Goal: Check status: Check status

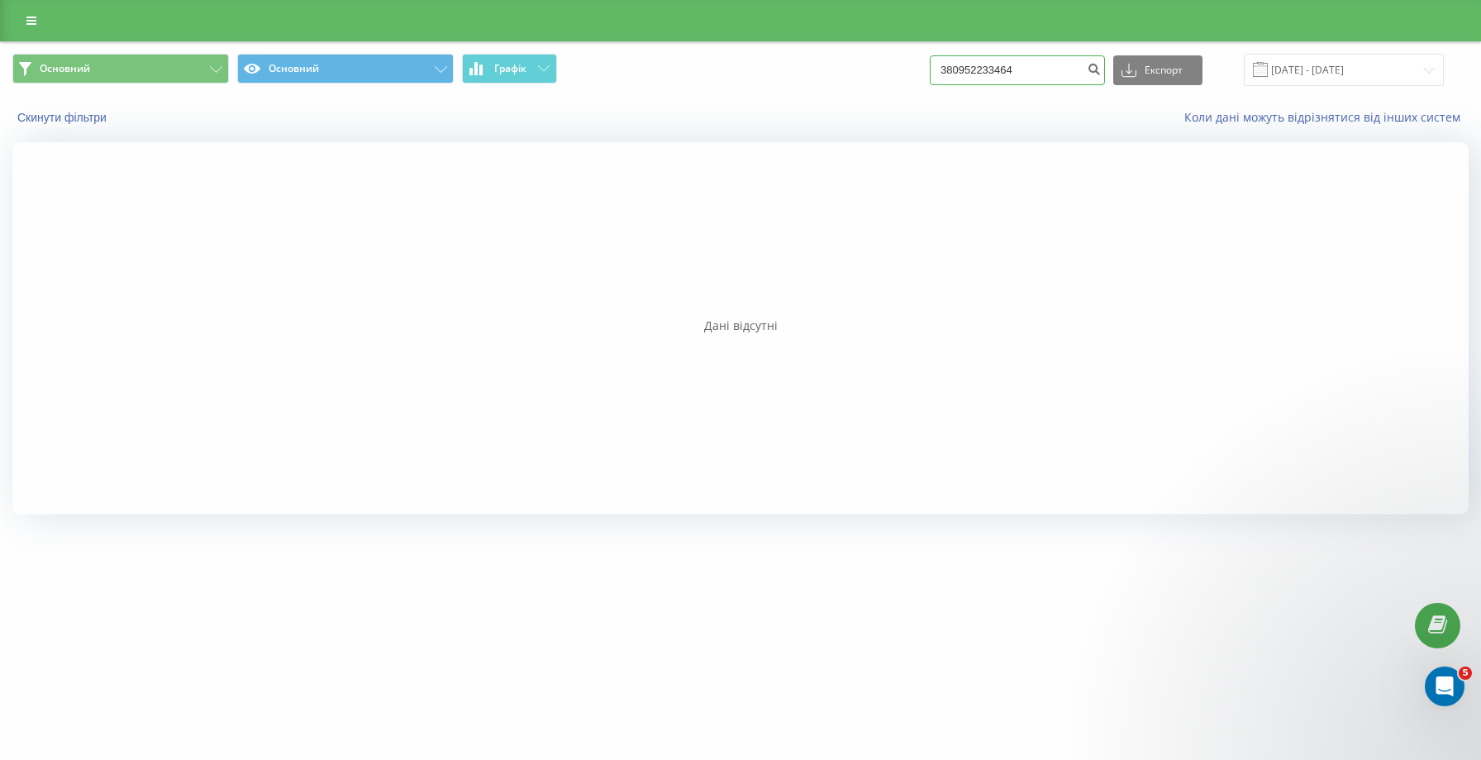
click at [1085, 75] on input "380952233464" at bounding box center [1017, 70] width 175 height 30
click at [1105, 61] on button "submit" at bounding box center [1094, 70] width 22 height 30
click at [1268, 69] on span at bounding box center [1260, 69] width 15 height 15
click at [1268, 64] on span at bounding box center [1260, 69] width 15 height 15
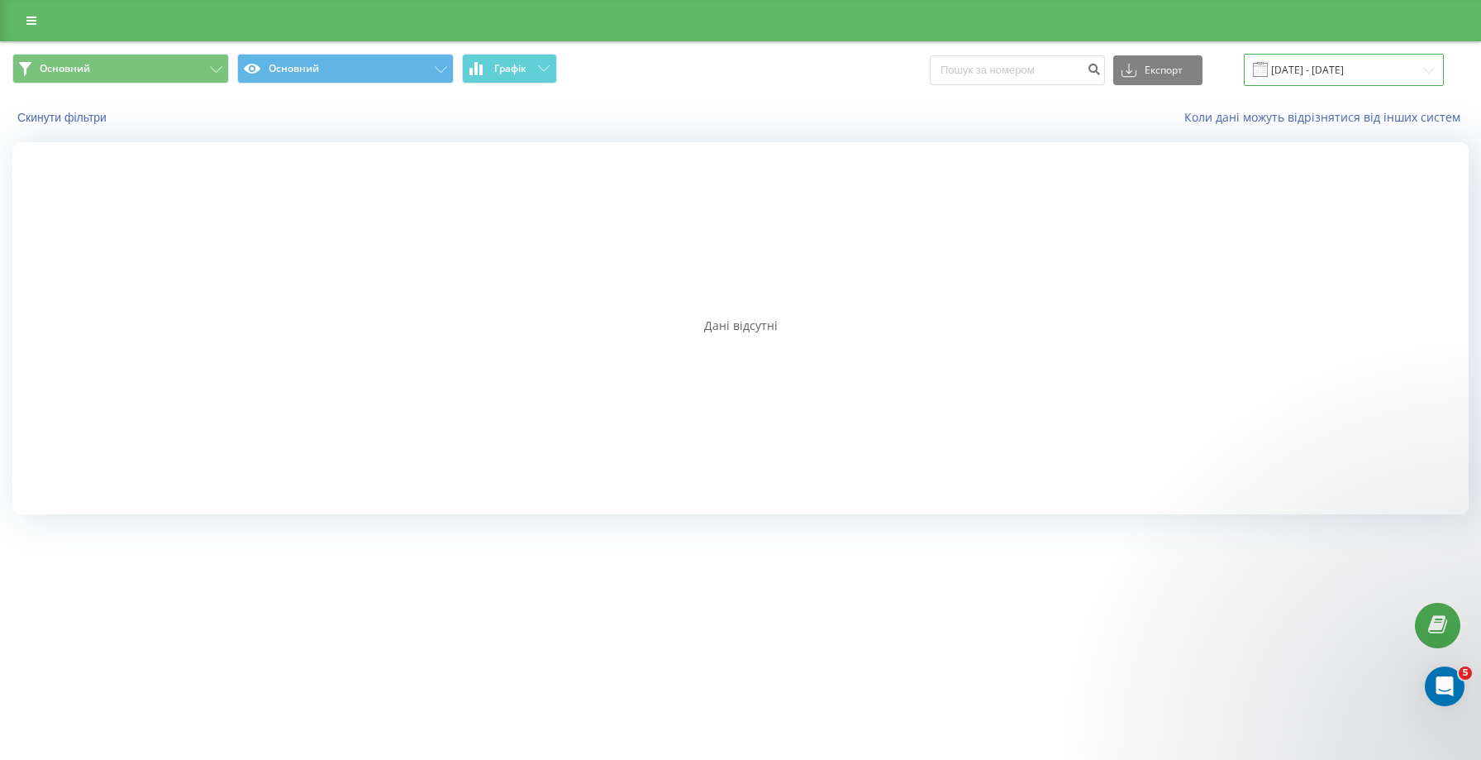
click at [1320, 71] on input "08.06.2025 - 08.09.2025" at bounding box center [1344, 70] width 200 height 32
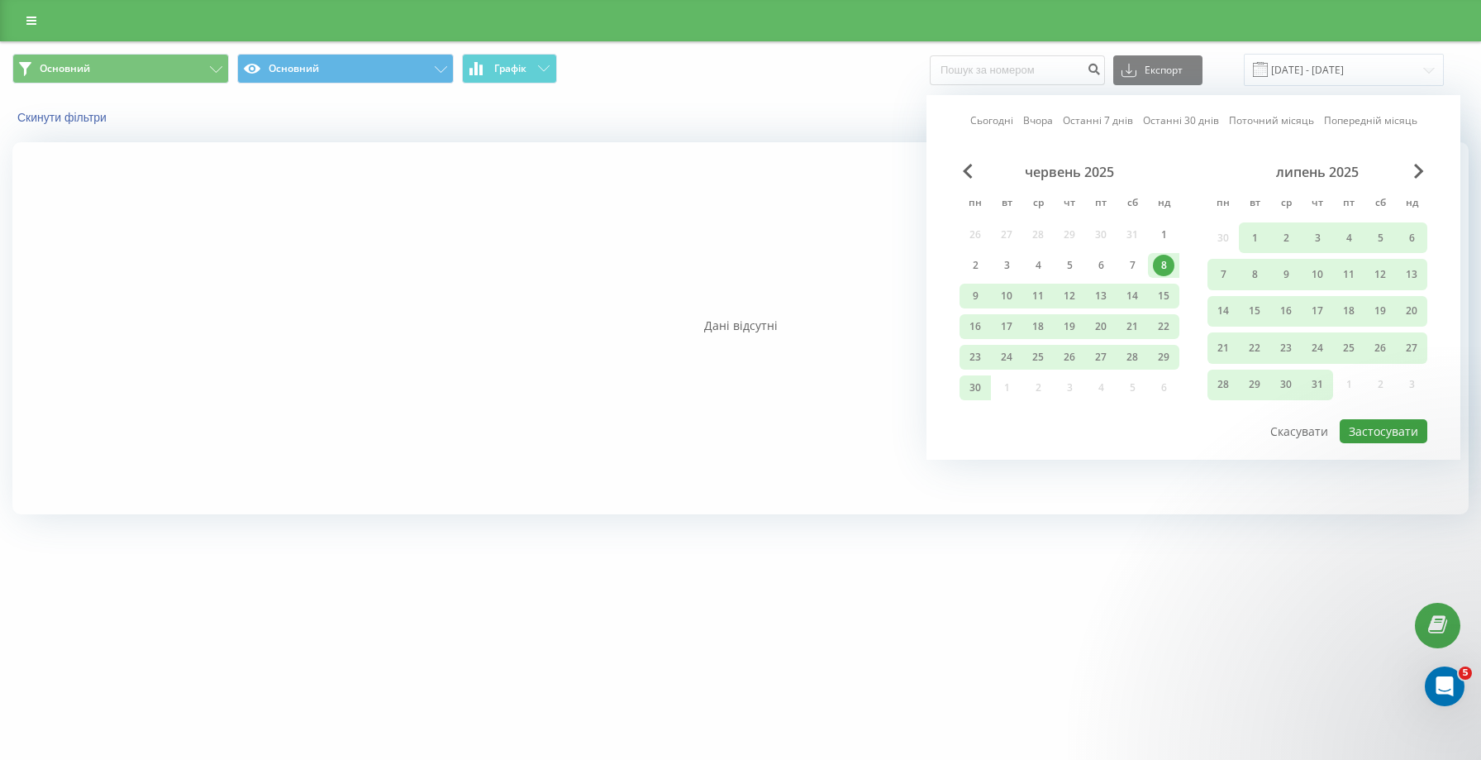
click at [1365, 424] on button "Застосувати" at bounding box center [1384, 431] width 88 height 24
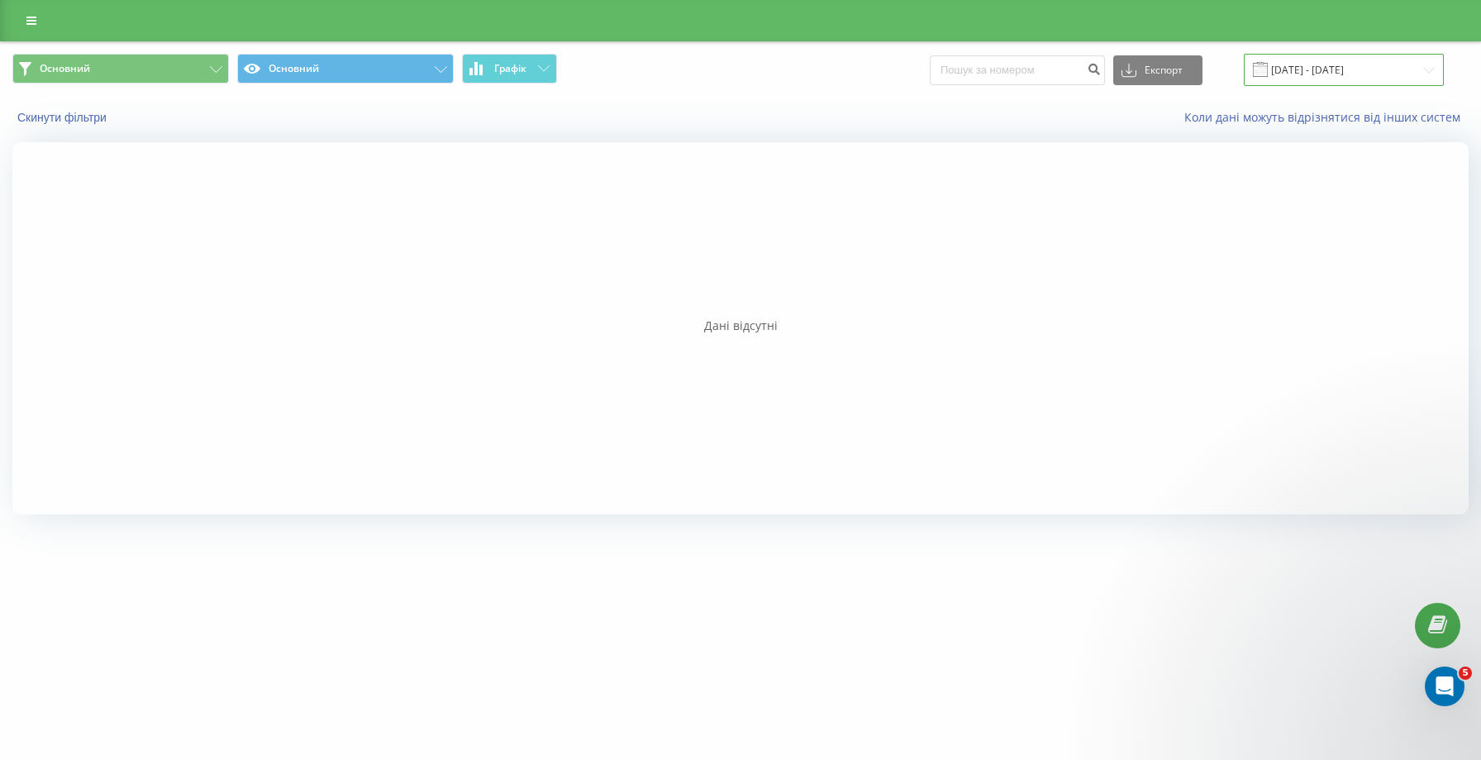
click at [1315, 77] on input "08.06.2025 - 08.09.2025" at bounding box center [1344, 70] width 200 height 32
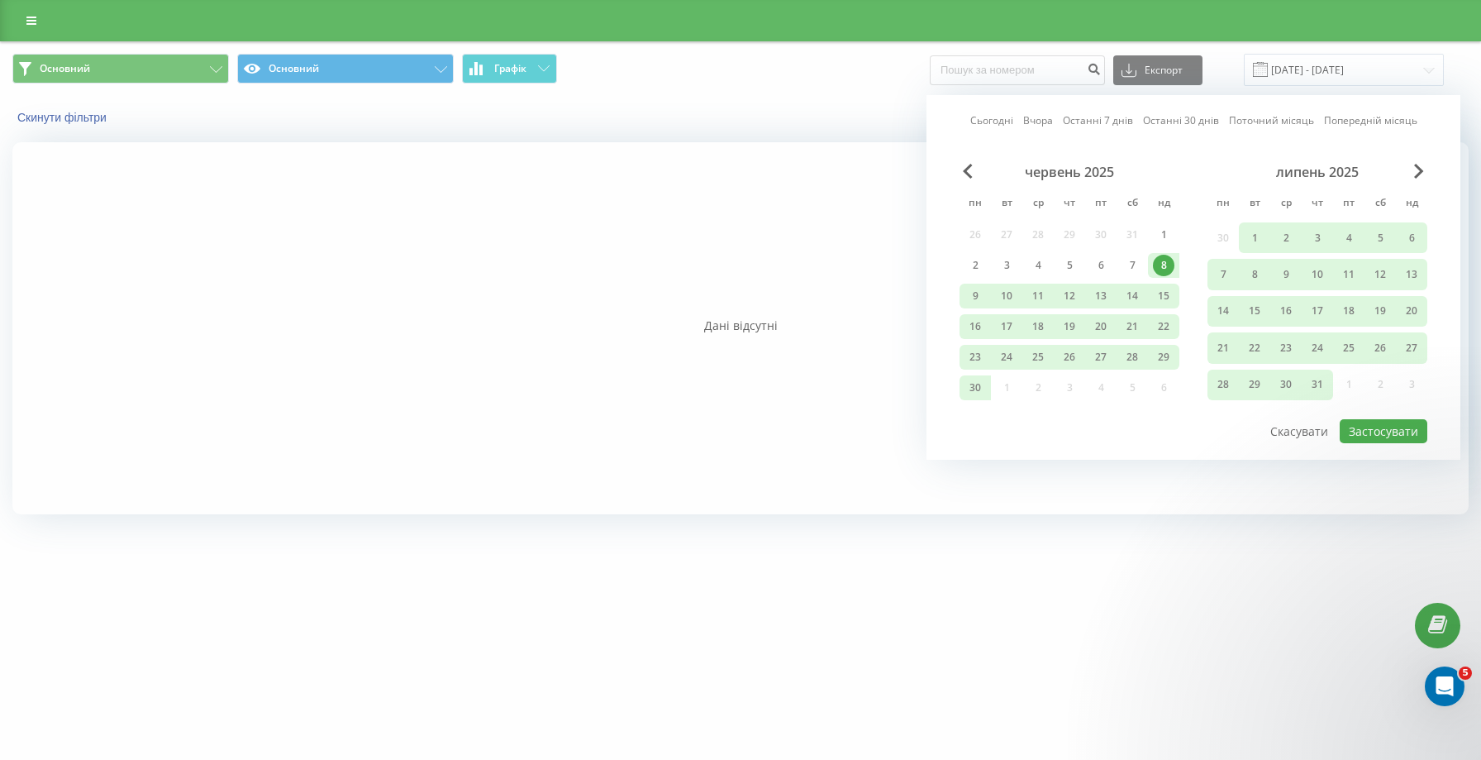
click at [1410, 172] on div "липень 2025" at bounding box center [1318, 172] width 220 height 17
click at [1414, 170] on div "червень 2025 пн вт ср чт пт сб нд 26 27 28 29 30 31 1 2 3 4 5 6 7 8 9 10 11 12 …" at bounding box center [1194, 291] width 468 height 254
click at [1414, 170] on span "Next Month" at bounding box center [1419, 171] width 10 height 15
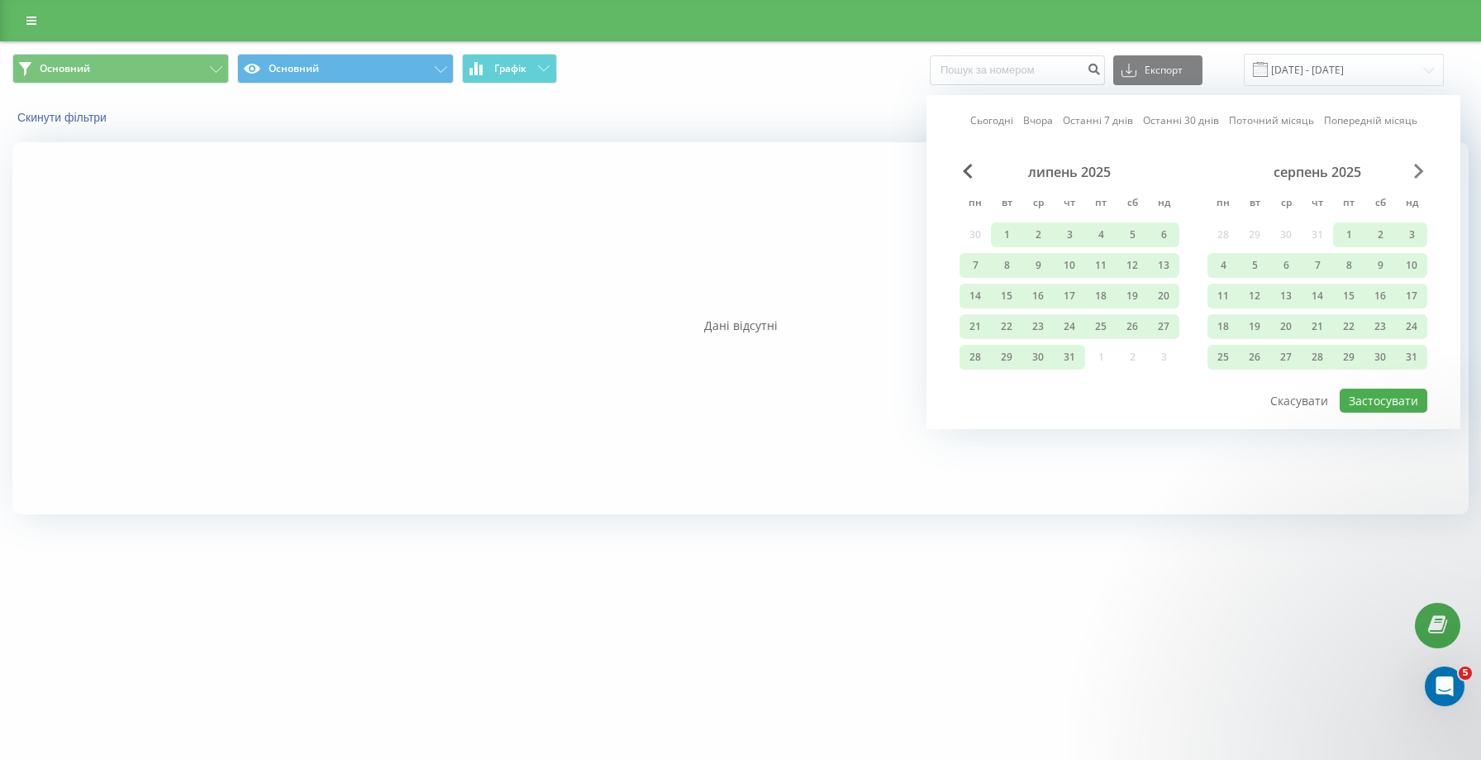
click at [1415, 169] on span "Next Month" at bounding box center [1419, 171] width 10 height 15
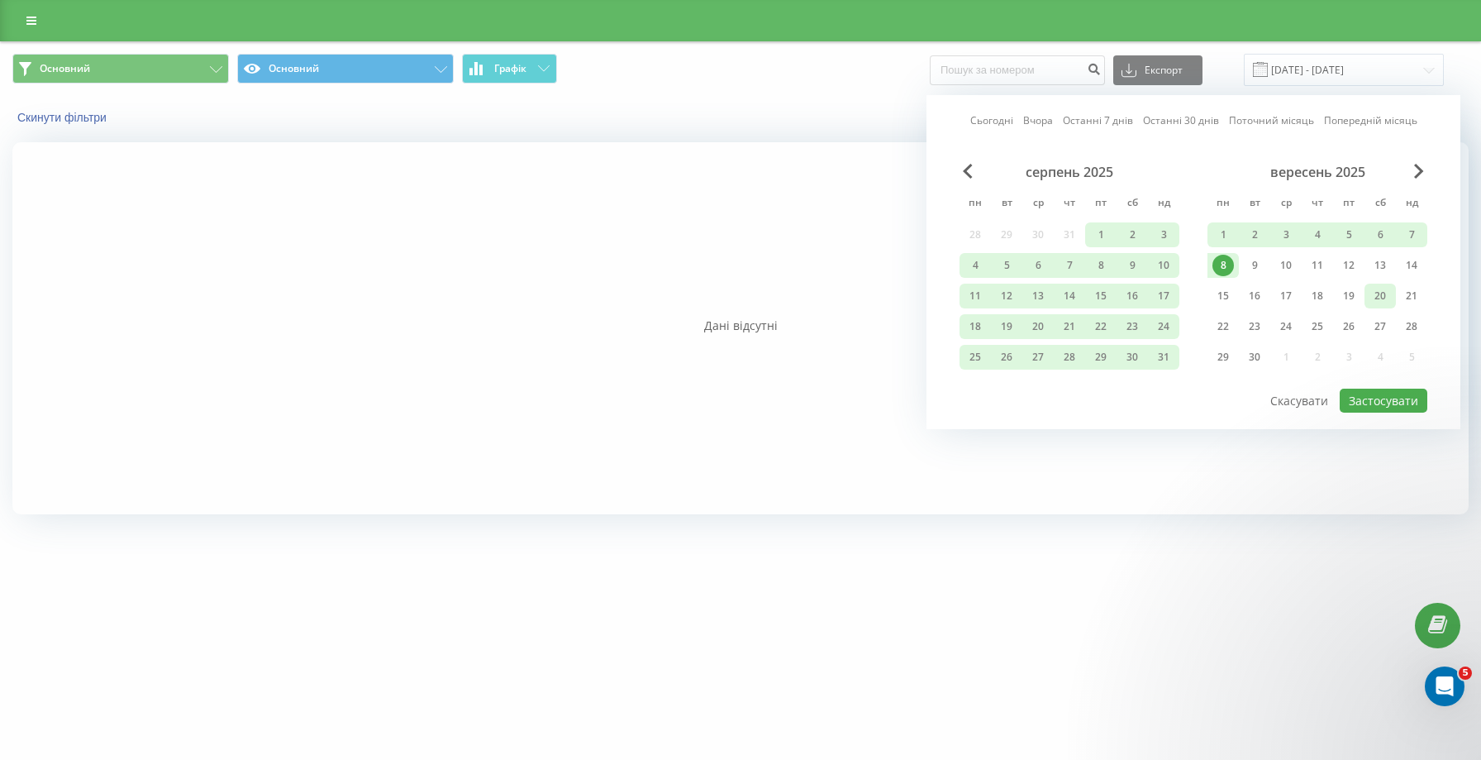
click at [1375, 298] on div "20" at bounding box center [1380, 295] width 21 height 21
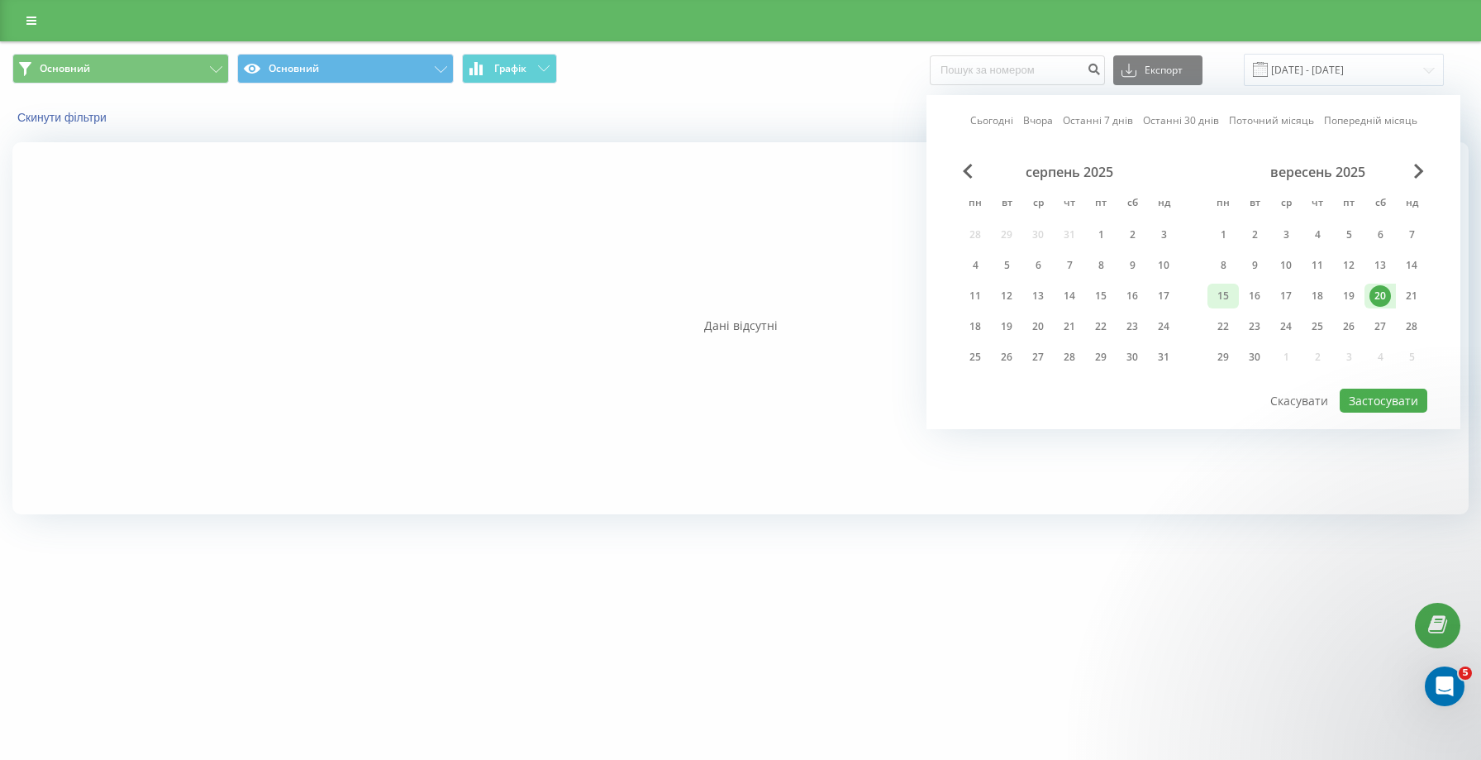
click at [1209, 302] on div "15" at bounding box center [1223, 296] width 31 height 25
click at [1409, 401] on button "Застосувати" at bounding box center [1384, 401] width 88 height 24
type input "[DATE] - [DATE]"
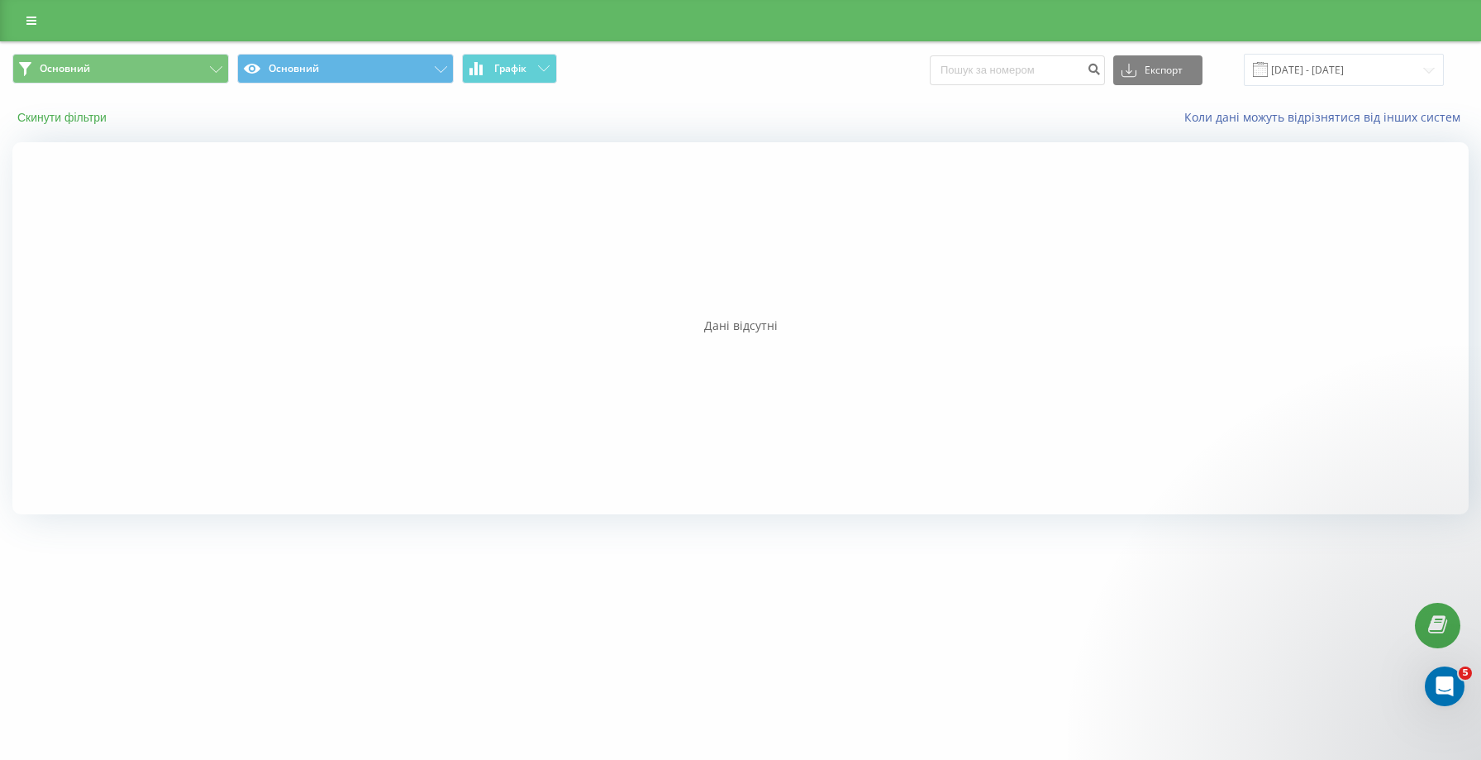
drag, startPoint x: 68, startPoint y: 107, endPoint x: 69, endPoint y: 123, distance: 15.7
click at [68, 107] on div "Скинути фільтри Коли дані можуть відрізнятися вiд інших систем" at bounding box center [741, 118] width 1480 height 40
click at [69, 123] on button "Скинути фільтри" at bounding box center [63, 117] width 103 height 15
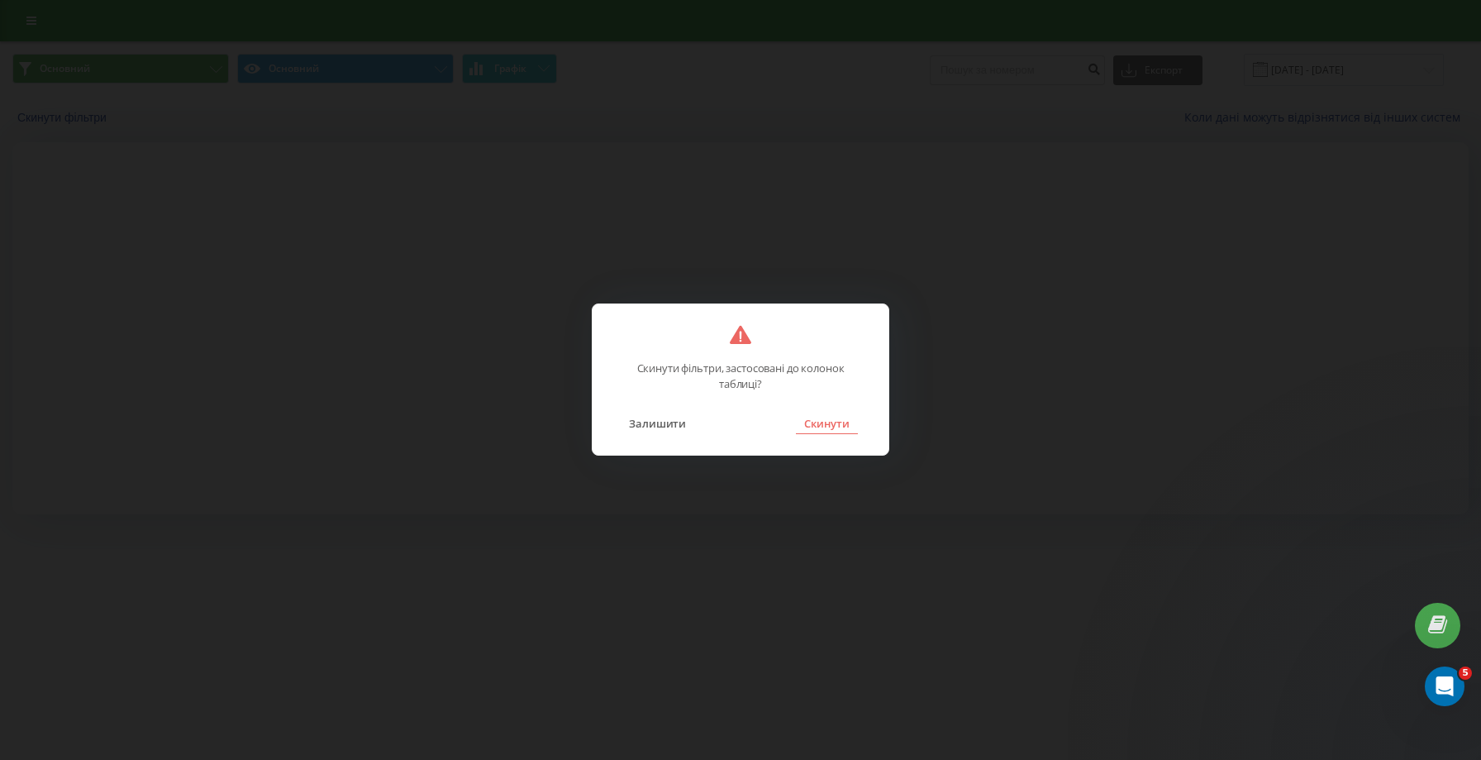
click at [832, 432] on button "Скинути" at bounding box center [827, 422] width 62 height 21
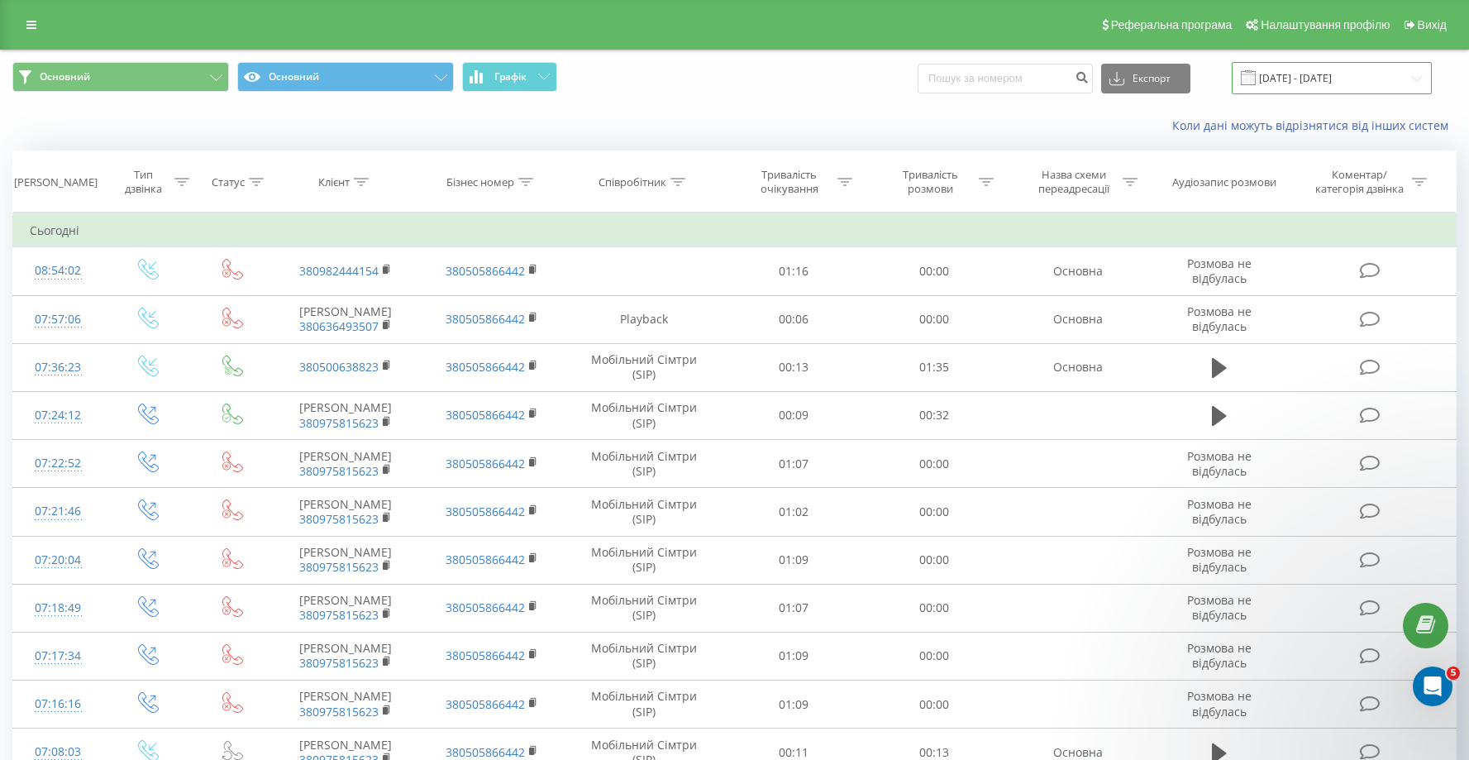
click at [1295, 88] on input "[DATE] - [DATE]" at bounding box center [1332, 78] width 200 height 32
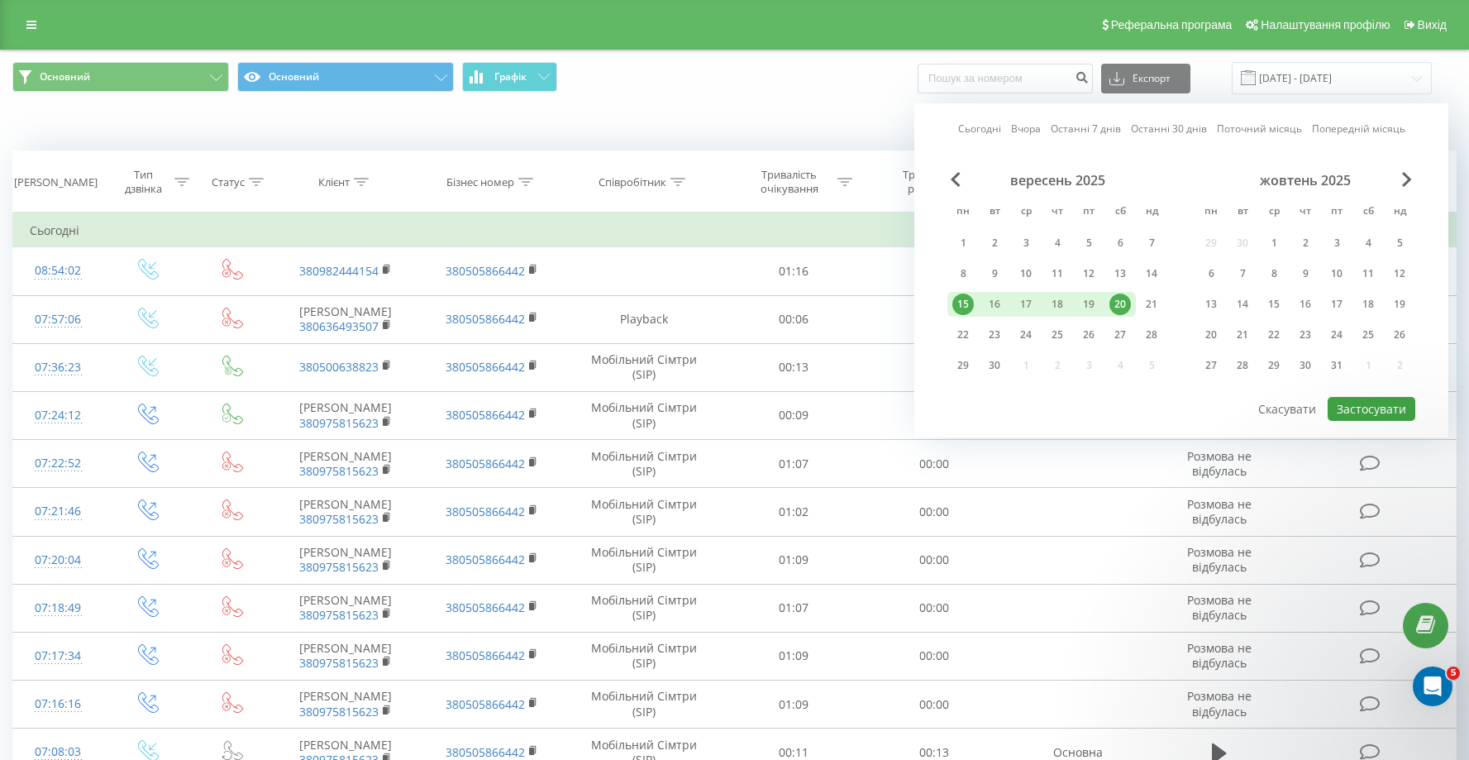
click at [1392, 421] on button "Застосувати" at bounding box center [1372, 409] width 88 height 24
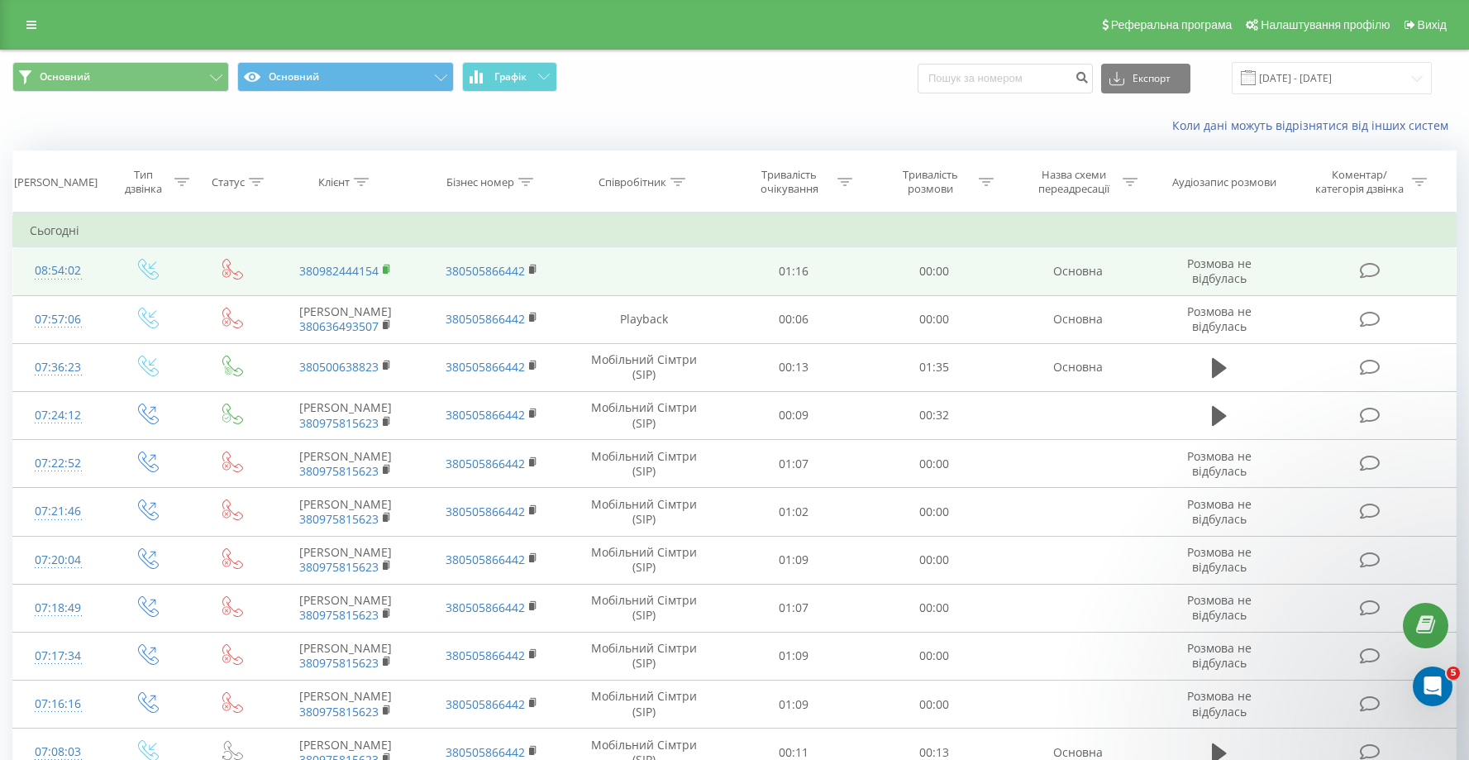
click at [389, 275] on icon at bounding box center [387, 270] width 9 height 12
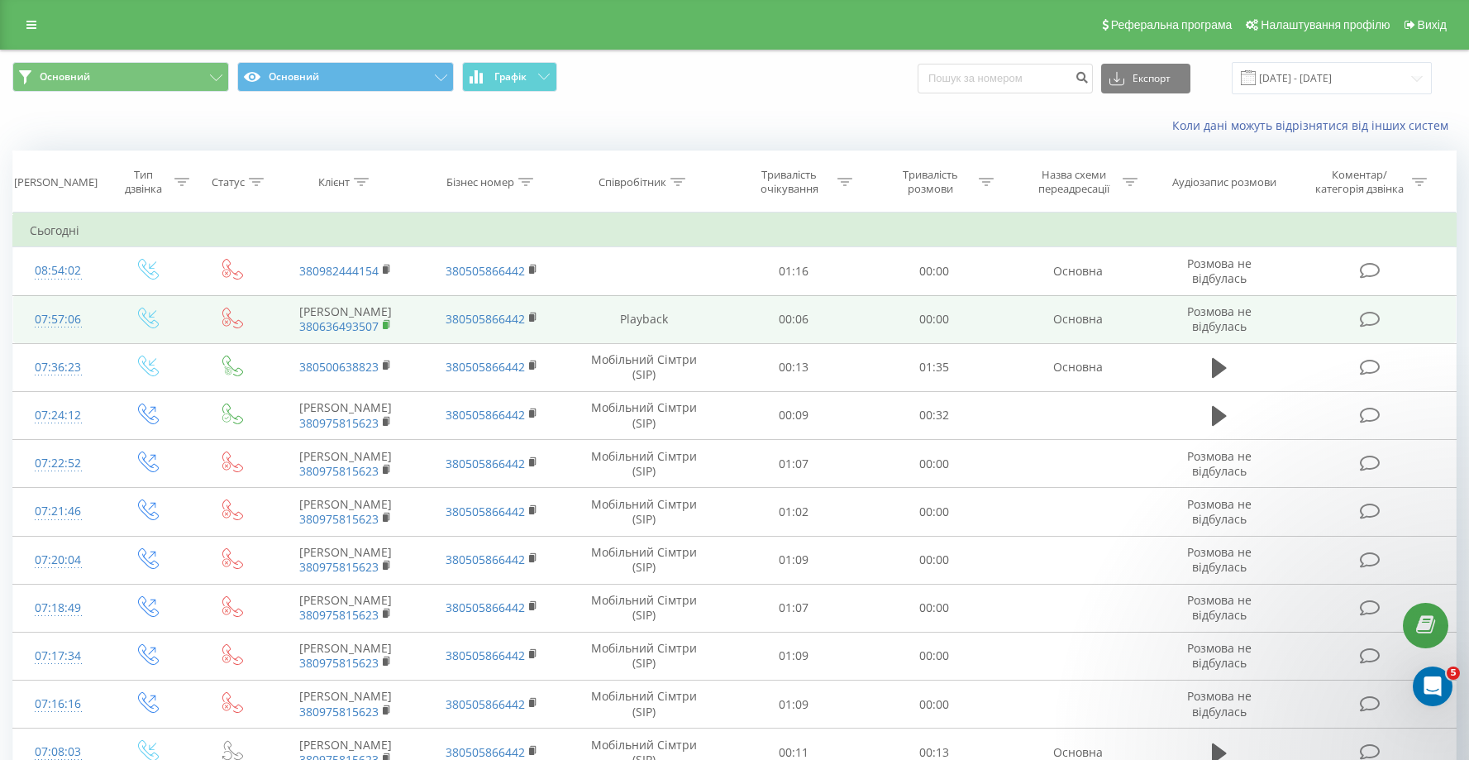
click at [388, 329] on rect at bounding box center [385, 325] width 5 height 7
click at [385, 331] on icon at bounding box center [387, 325] width 9 height 12
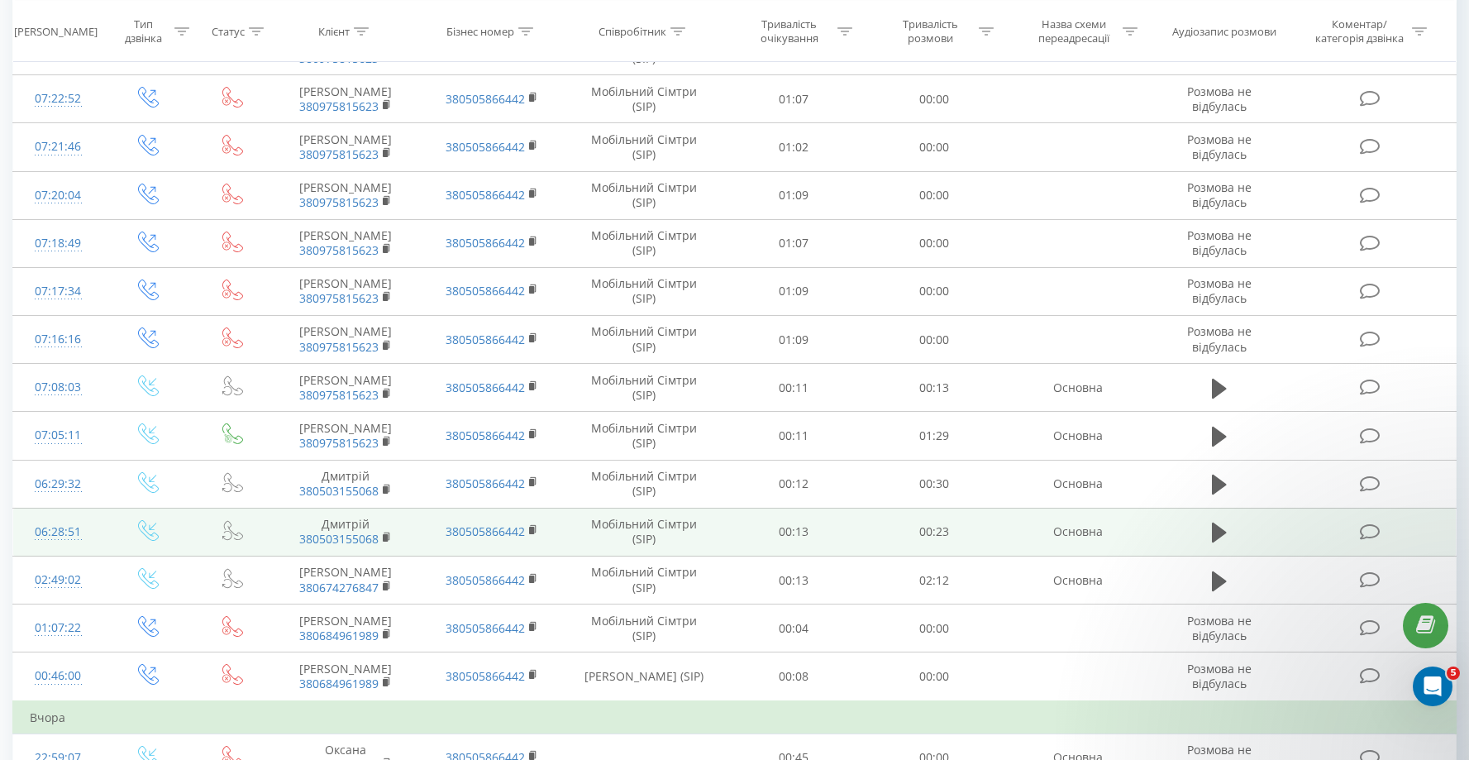
scroll to position [379, 0]
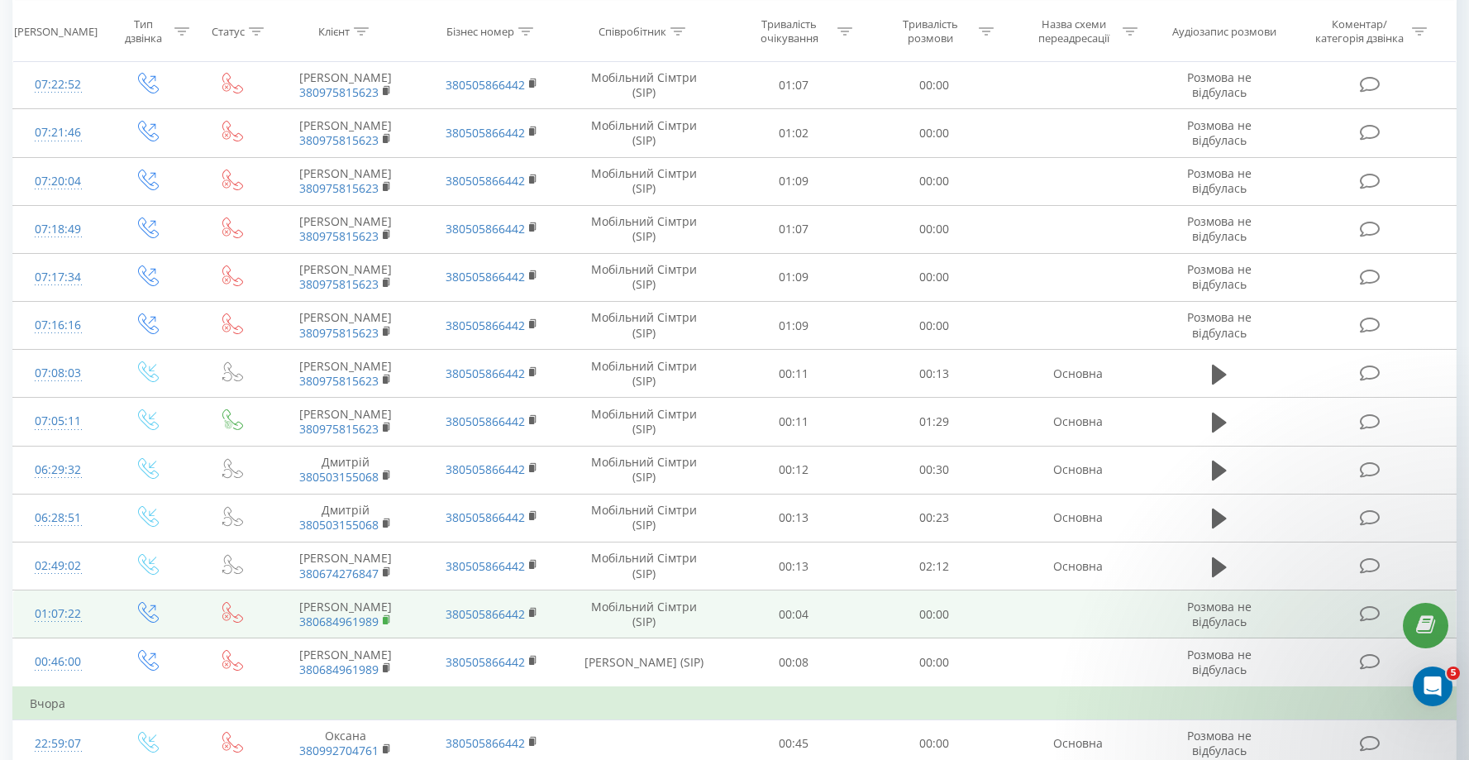
click at [385, 624] on rect at bounding box center [385, 620] width 5 height 7
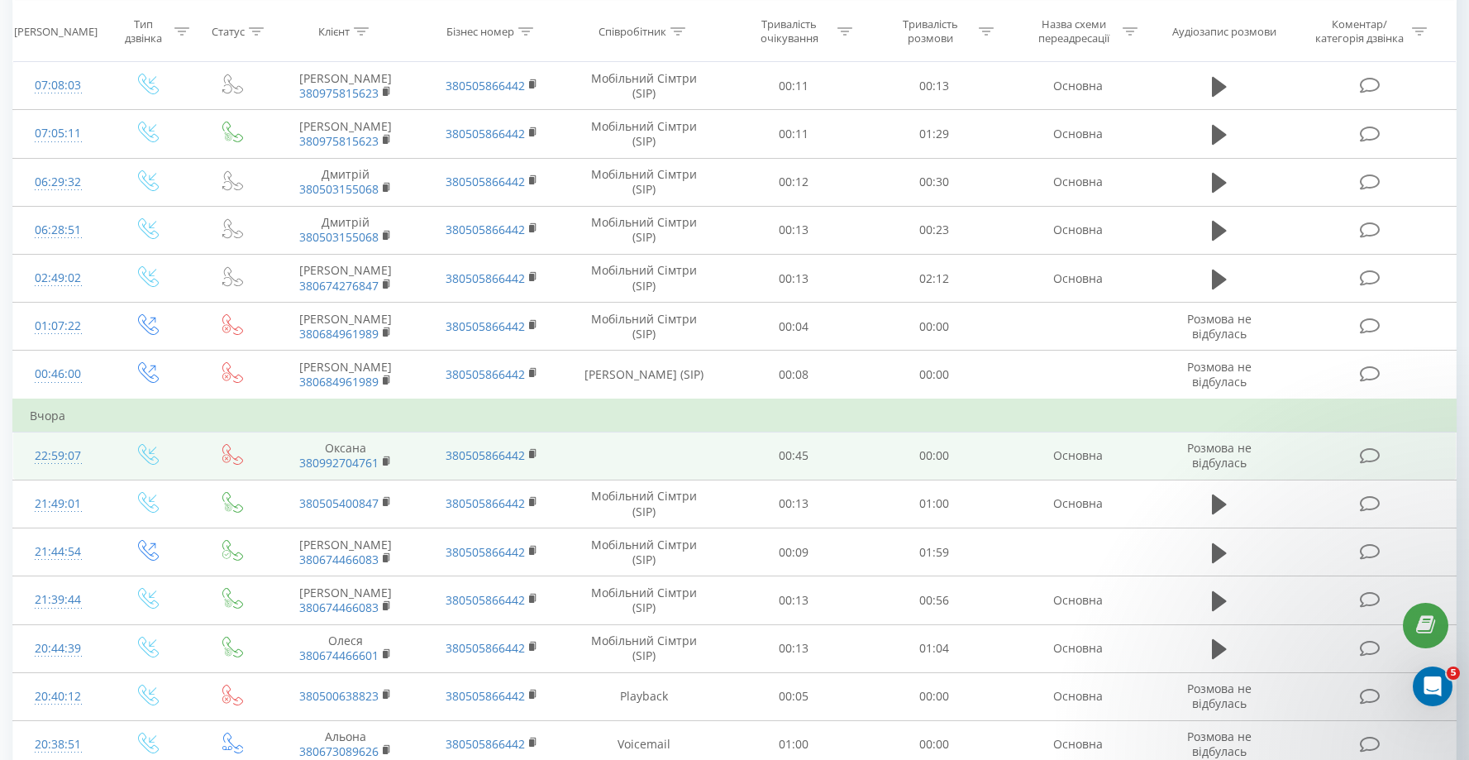
scroll to position [716, 0]
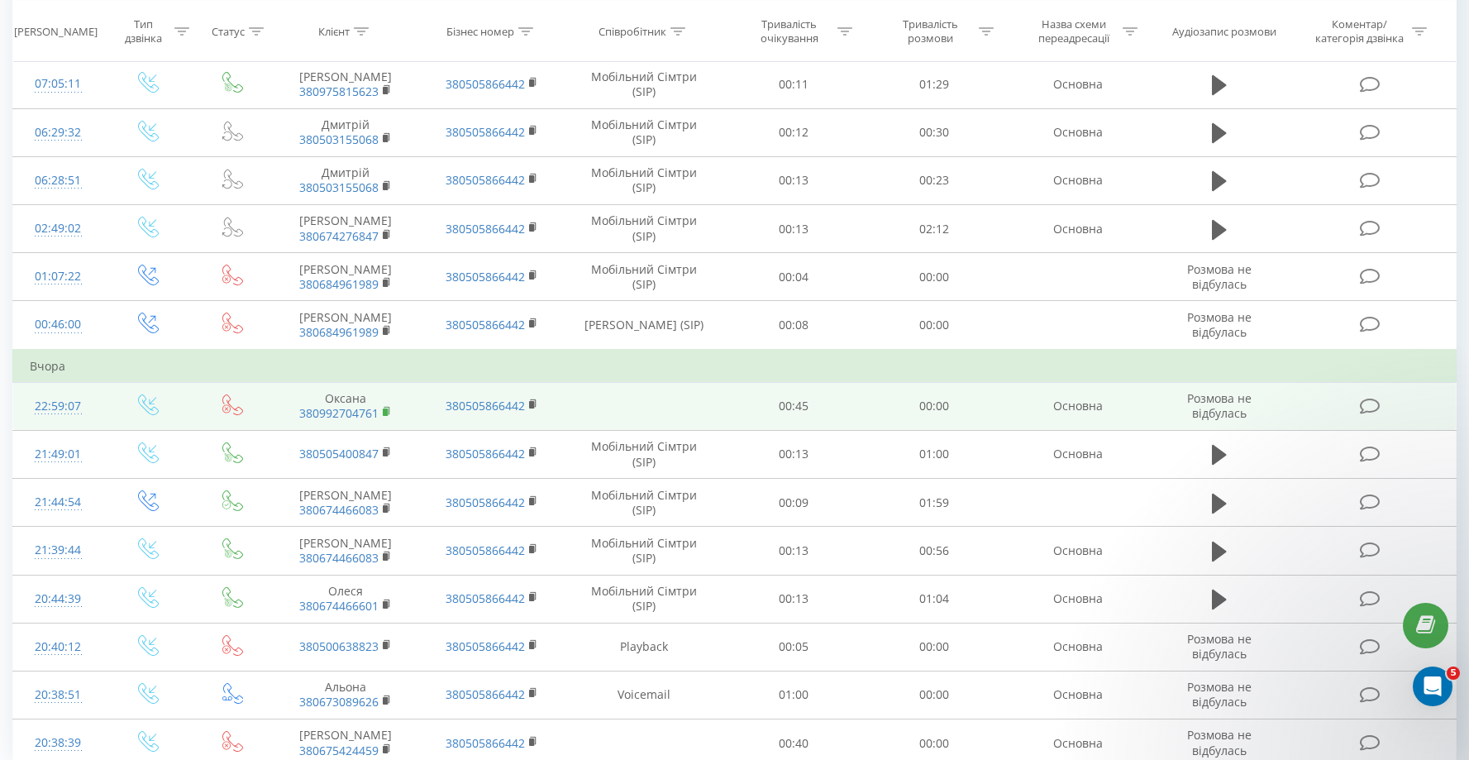
click at [385, 416] on rect at bounding box center [385, 411] width 5 height 7
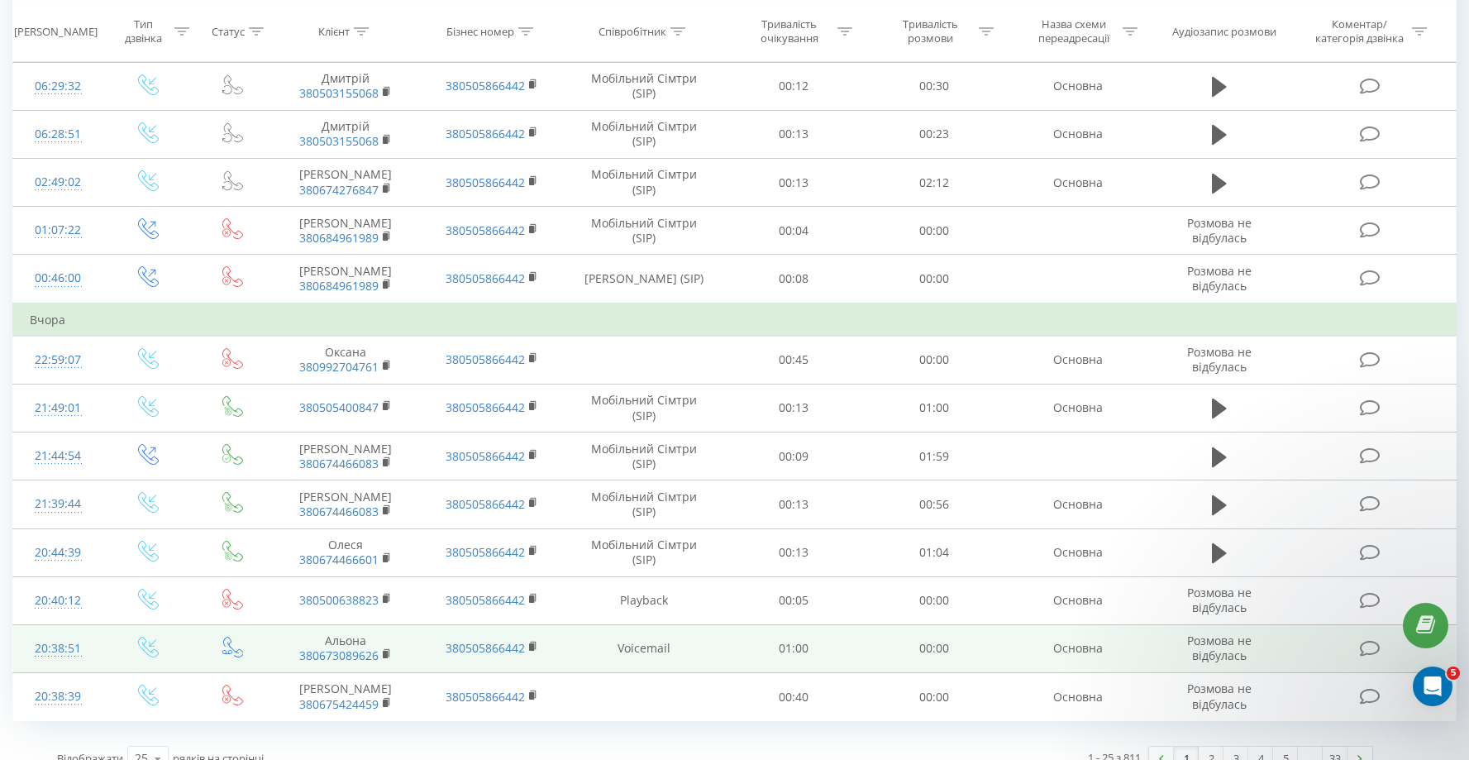
scroll to position [795, 0]
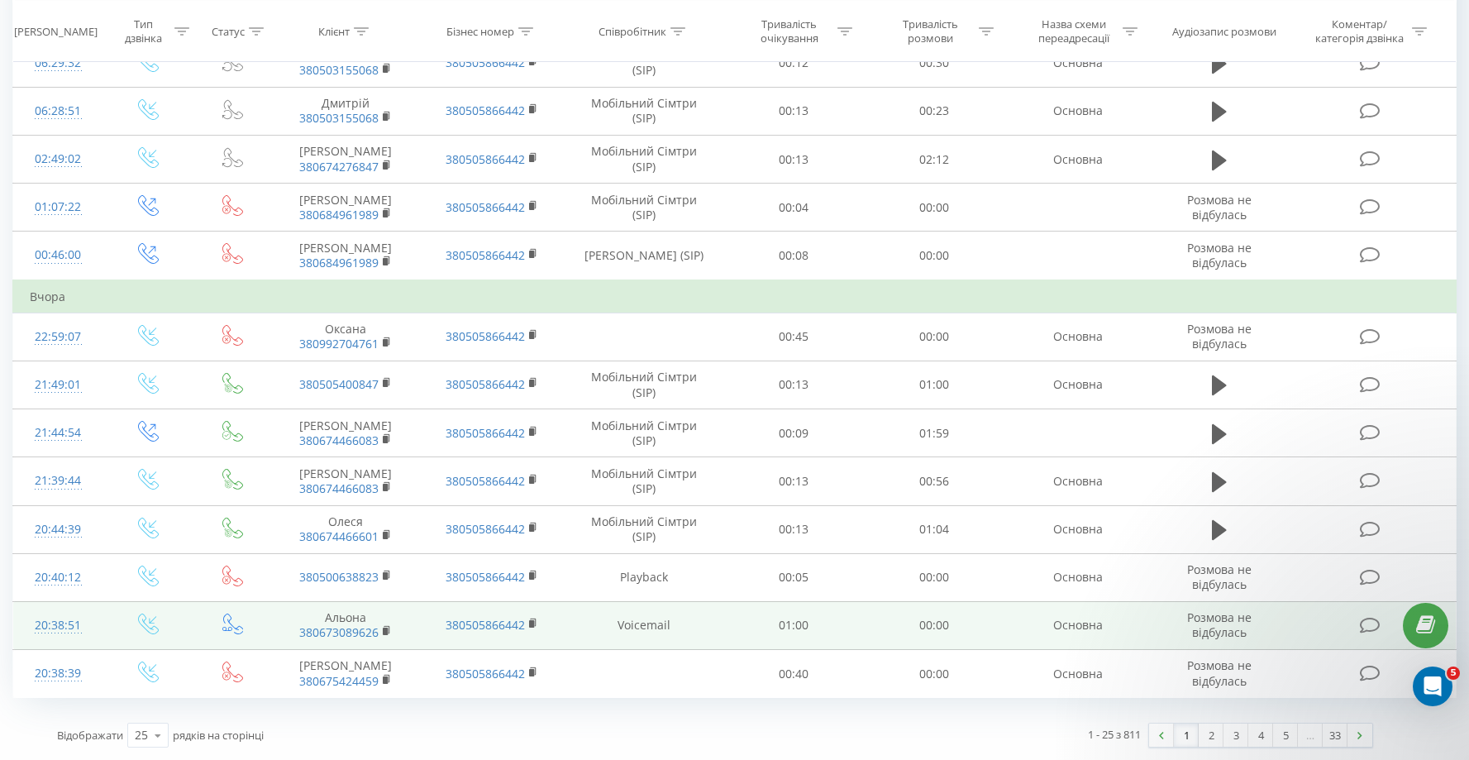
click at [641, 624] on td "Voicemail" at bounding box center [644, 625] width 158 height 48
click at [384, 632] on rect at bounding box center [385, 630] width 5 height 7
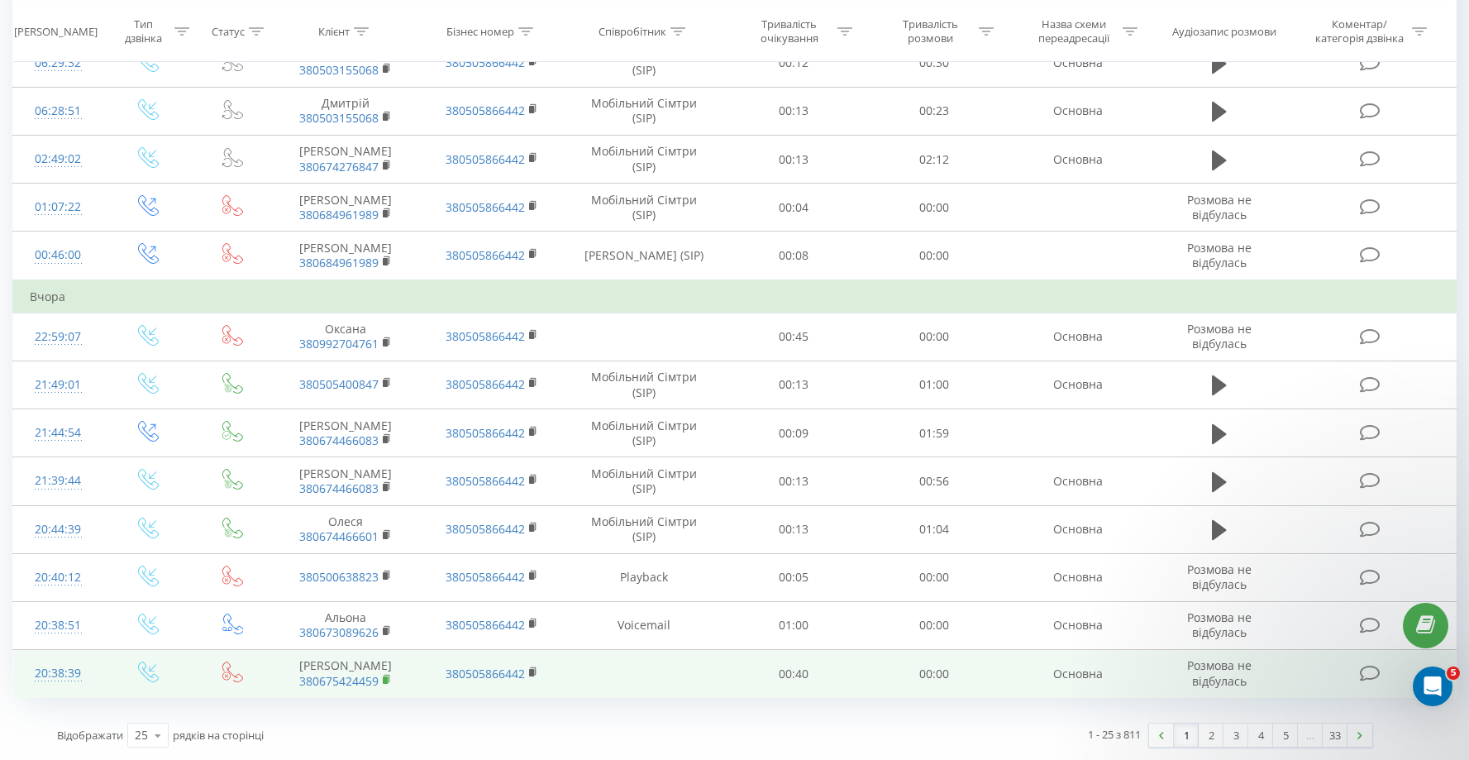
click at [383, 679] on icon at bounding box center [387, 680] width 9 height 12
